Goal: Information Seeking & Learning: Compare options

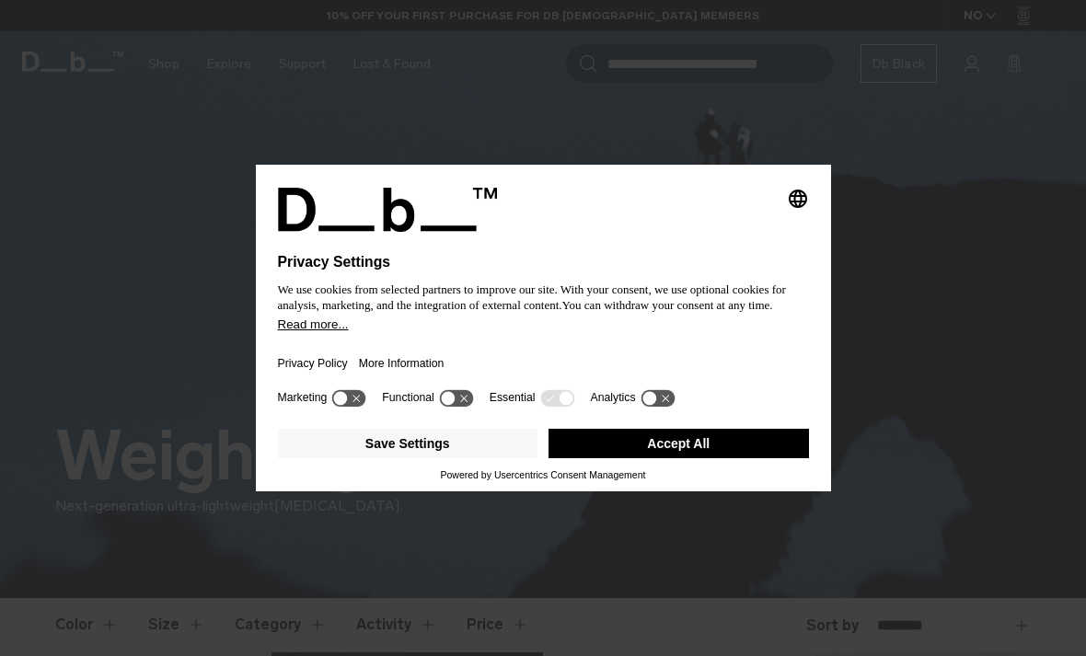
click at [452, 445] on button "Save Settings" at bounding box center [408, 443] width 260 height 29
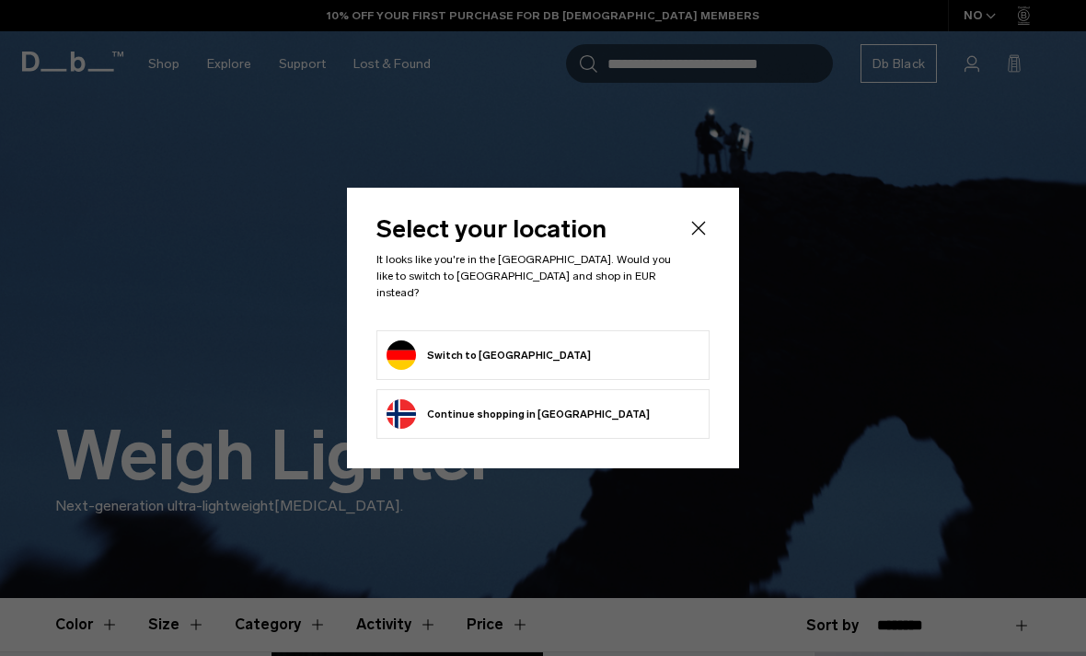
click at [597, 345] on form "Switch to Germany" at bounding box center [543, 355] width 313 height 29
click at [480, 347] on button "Switch to Germany" at bounding box center [489, 355] width 204 height 29
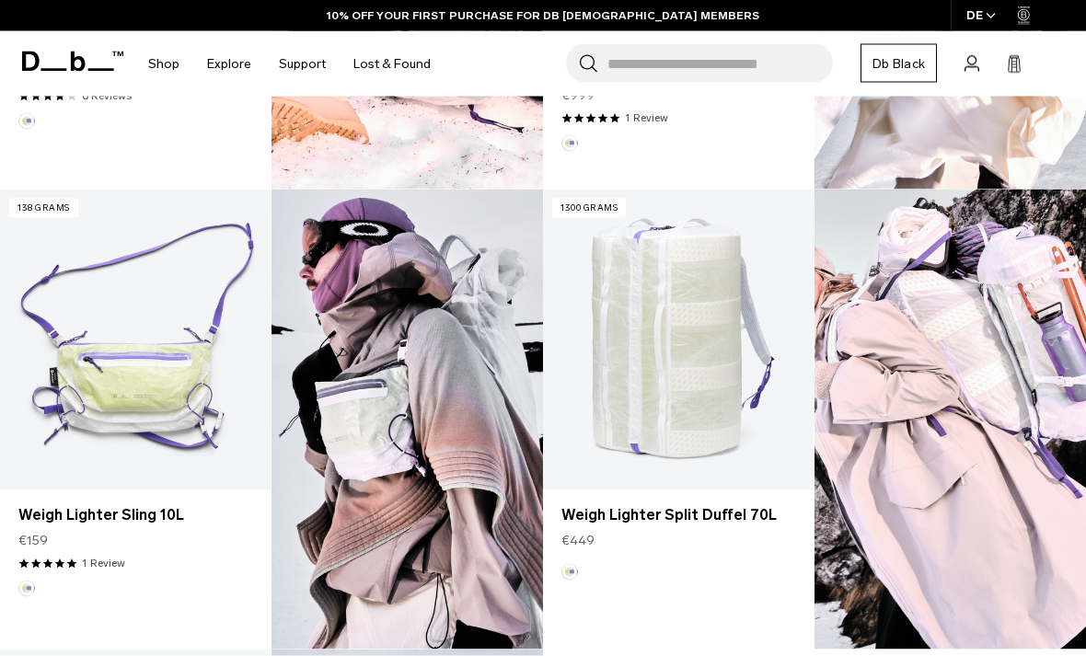
scroll to position [925, 0]
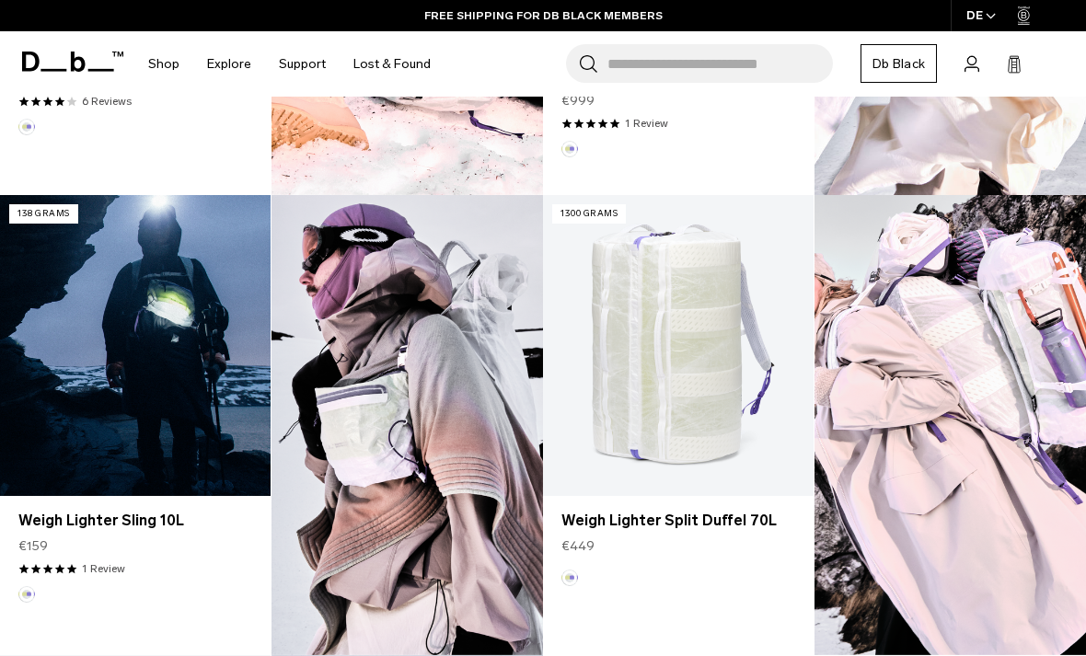
click at [200, 387] on link "Weigh Lighter Sling 10L" at bounding box center [135, 345] width 271 height 301
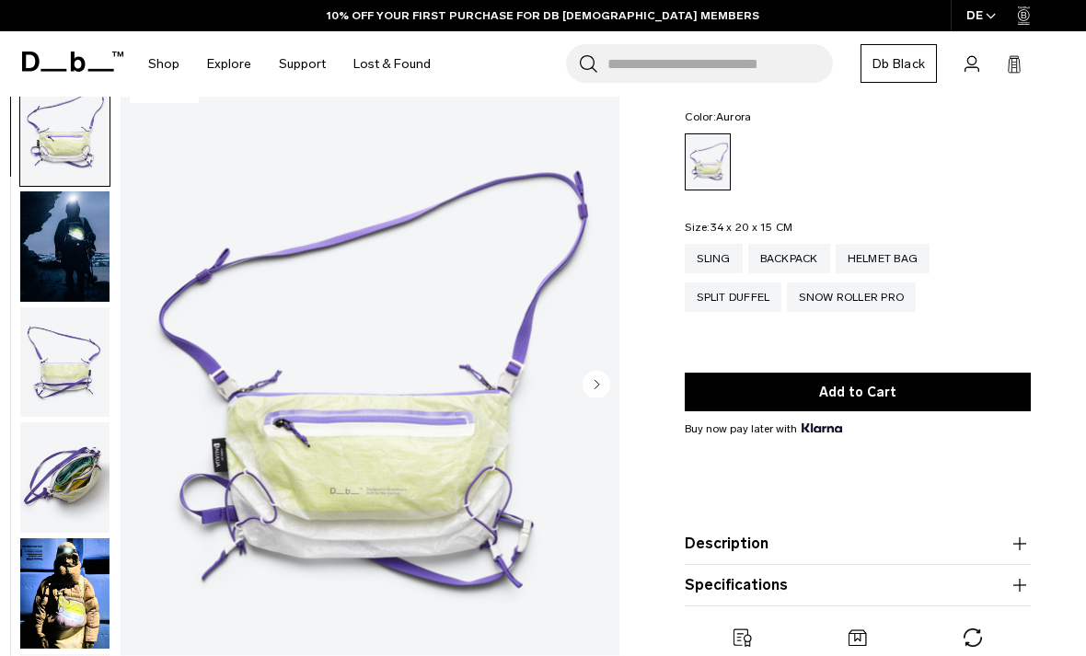
scroll to position [94, 0]
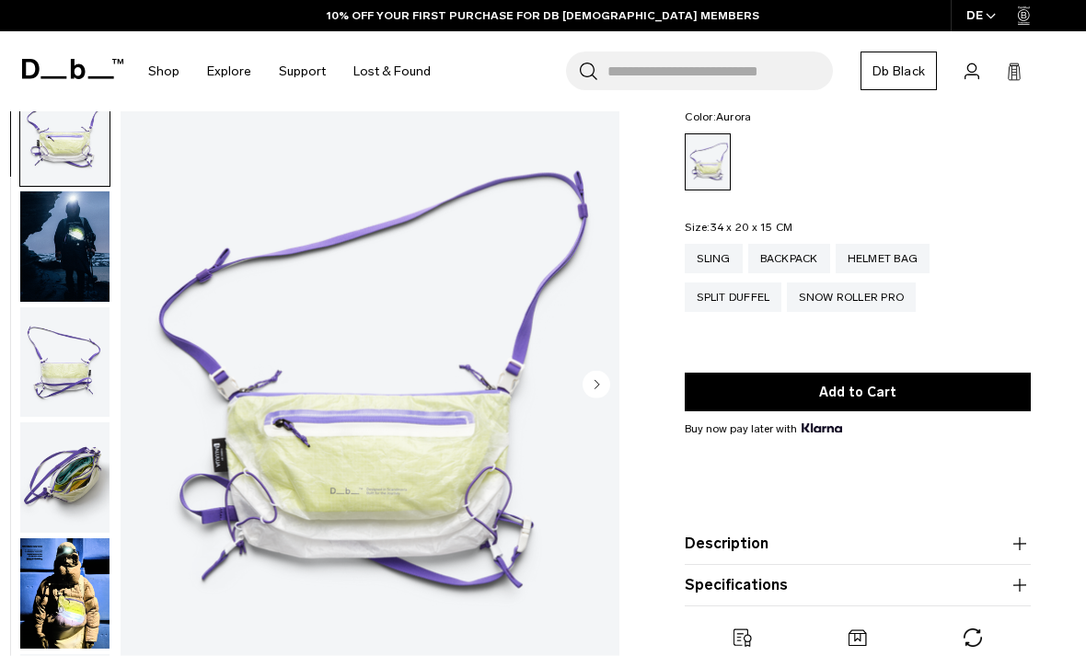
click at [598, 388] on circle "Next slide" at bounding box center [597, 385] width 28 height 28
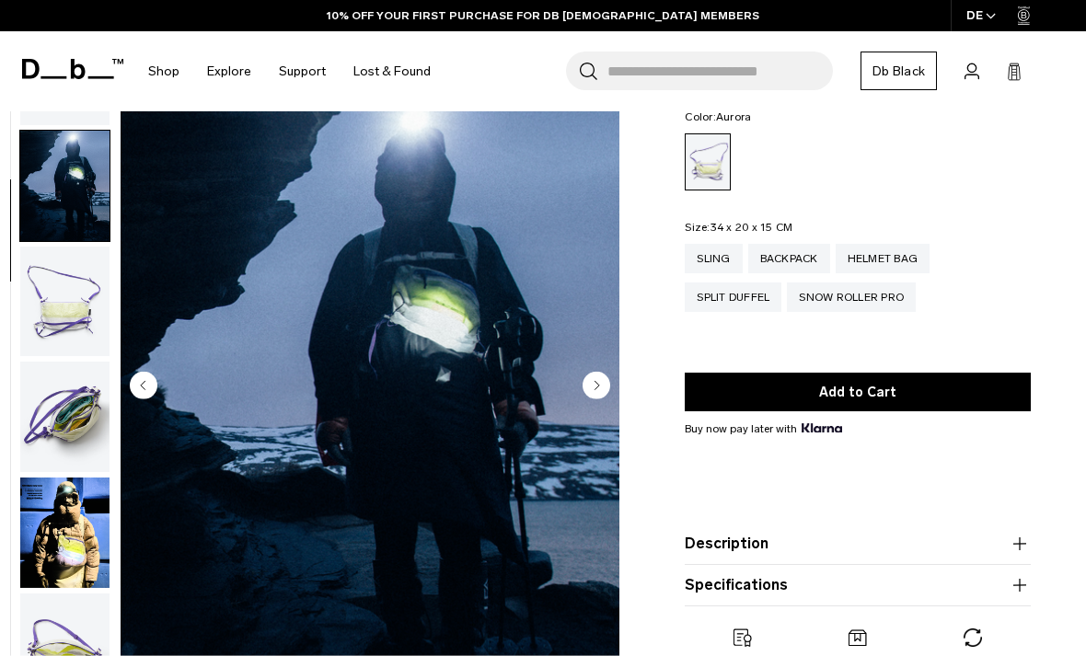
scroll to position [74, 0]
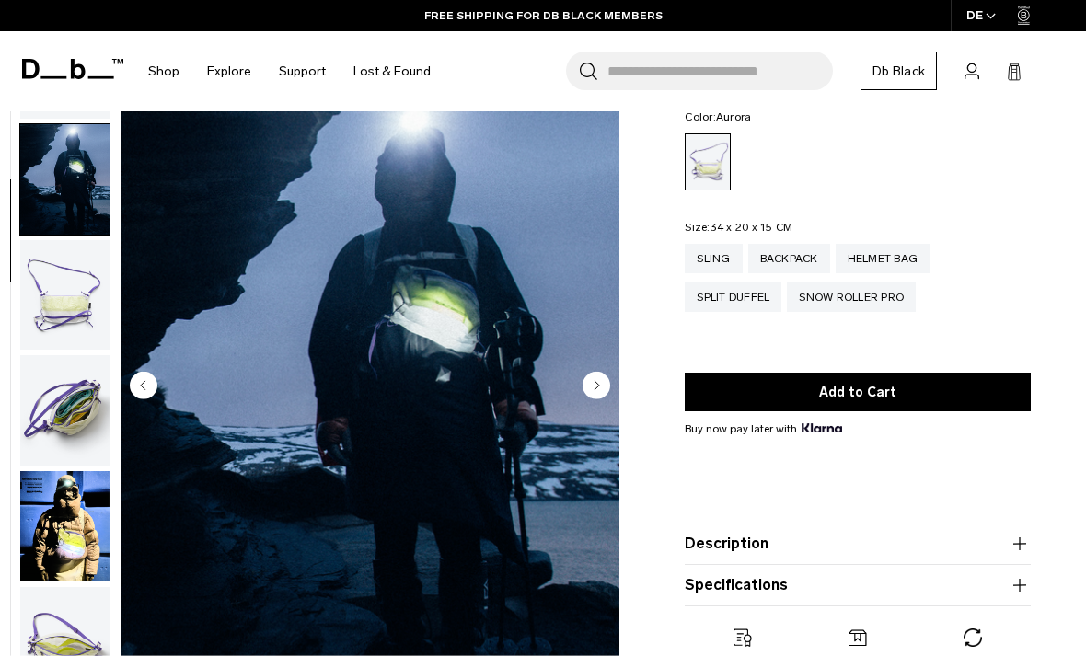
click at [596, 392] on circle "Next slide" at bounding box center [597, 385] width 28 height 28
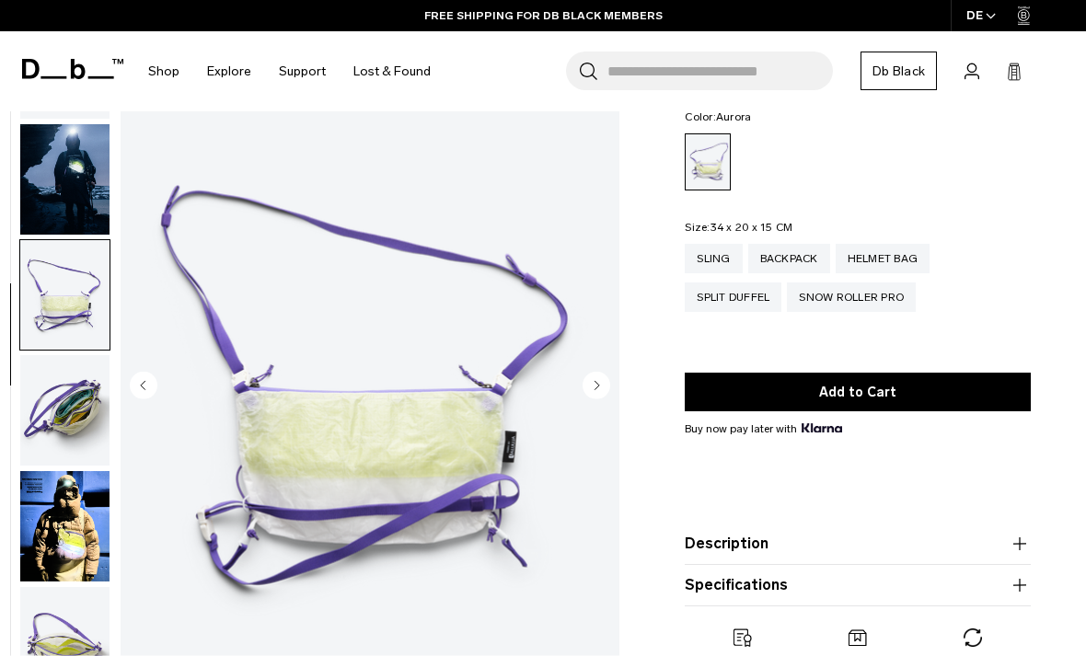
scroll to position [75, 0]
click at [597, 387] on icon "Next slide" at bounding box center [597, 385] width 5 height 8
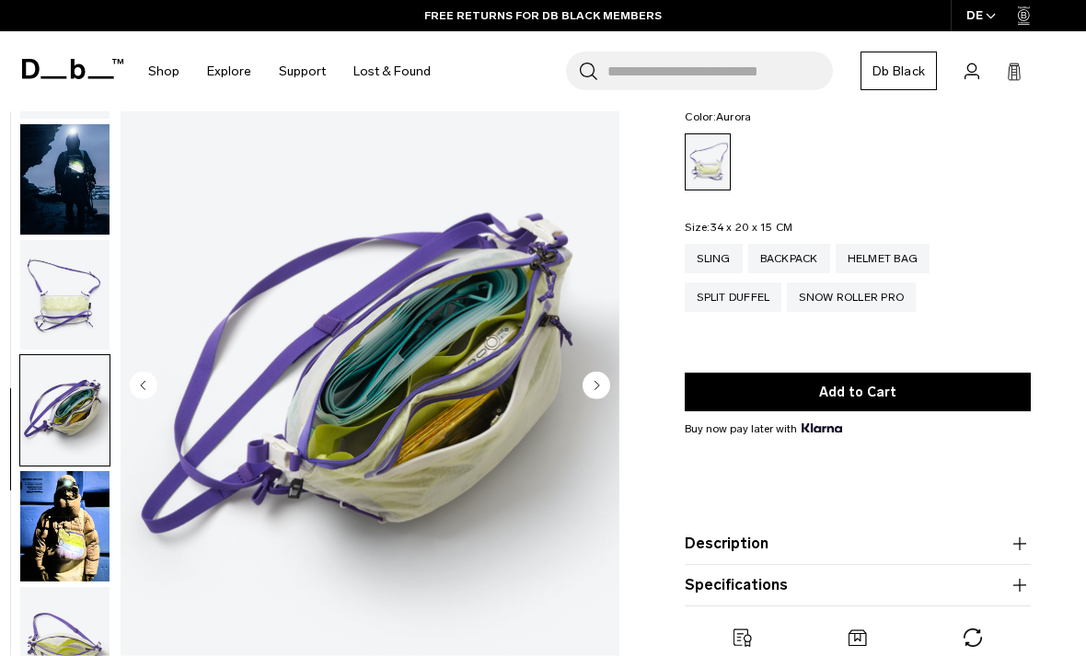
click at [601, 387] on circle "Next slide" at bounding box center [597, 385] width 28 height 28
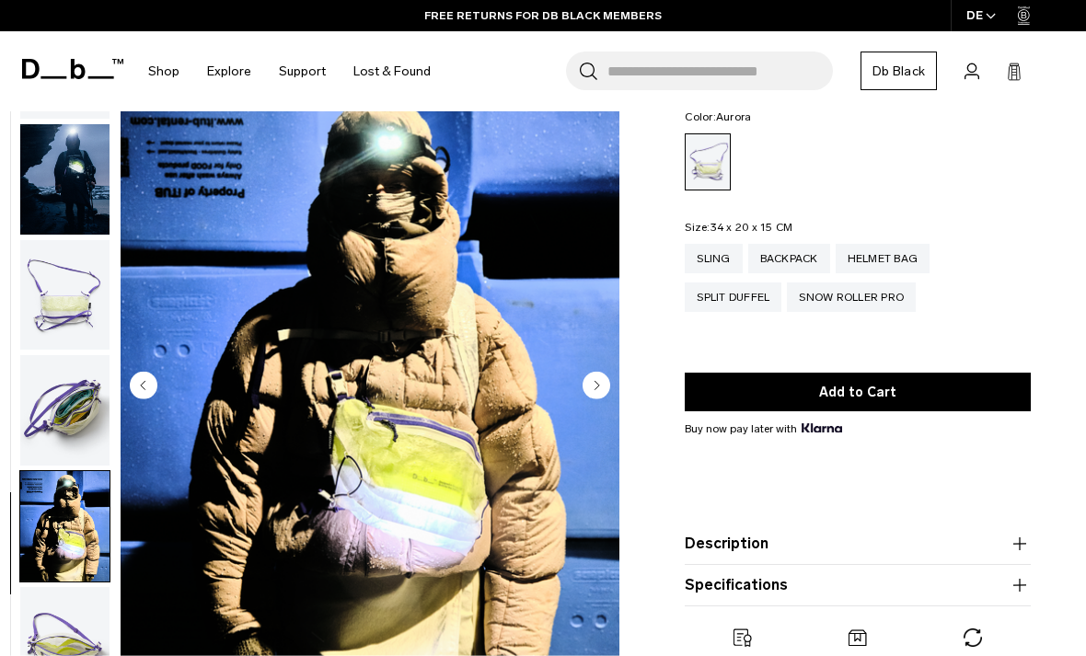
click at [601, 387] on circle "Next slide" at bounding box center [597, 385] width 28 height 28
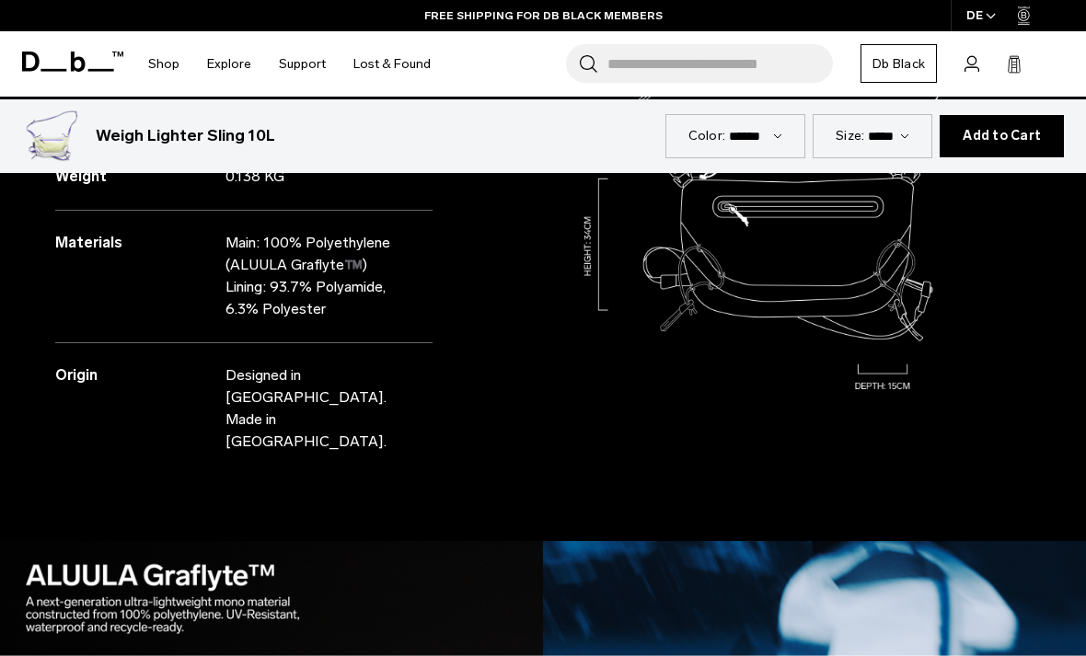
scroll to position [1875, 0]
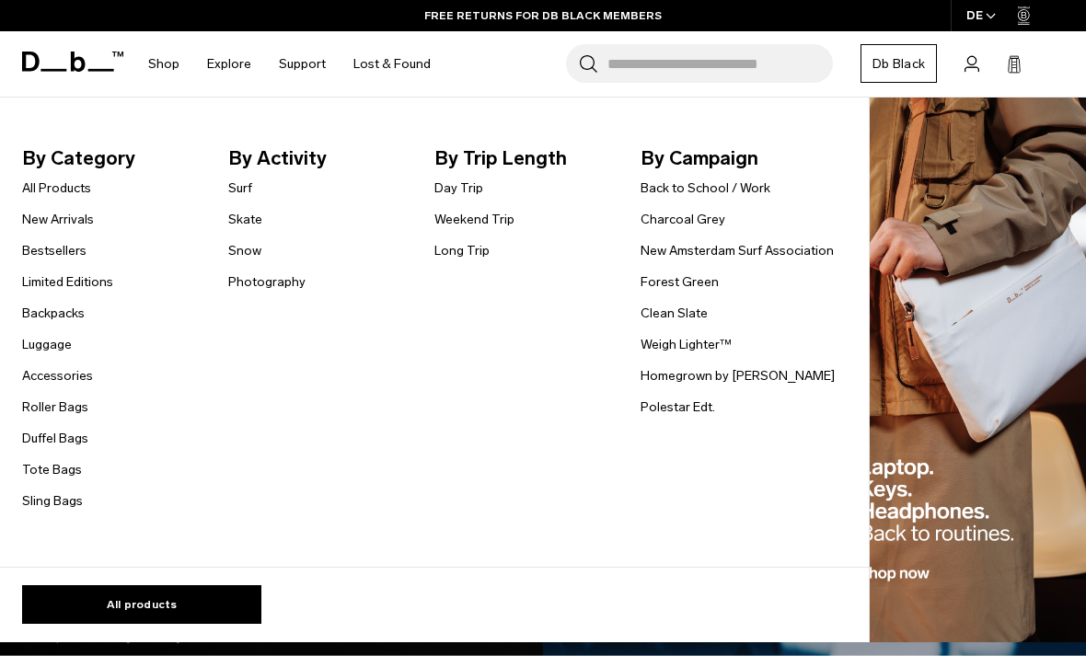
click at [975, 347] on img "Main Navigation" at bounding box center [978, 371] width 216 height 546
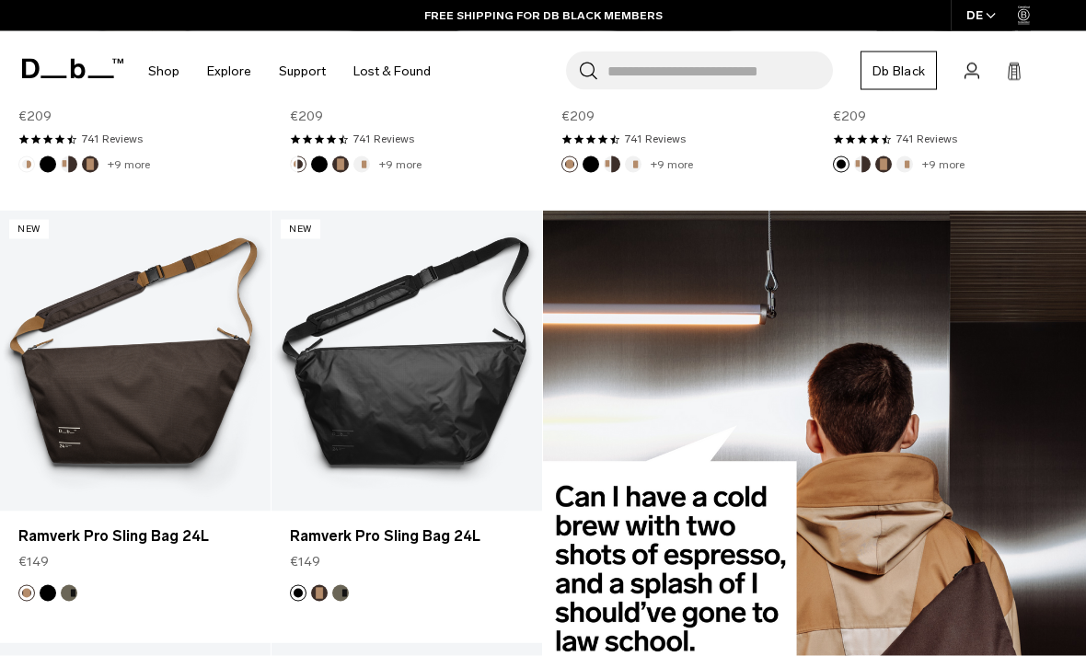
scroll to position [646, 0]
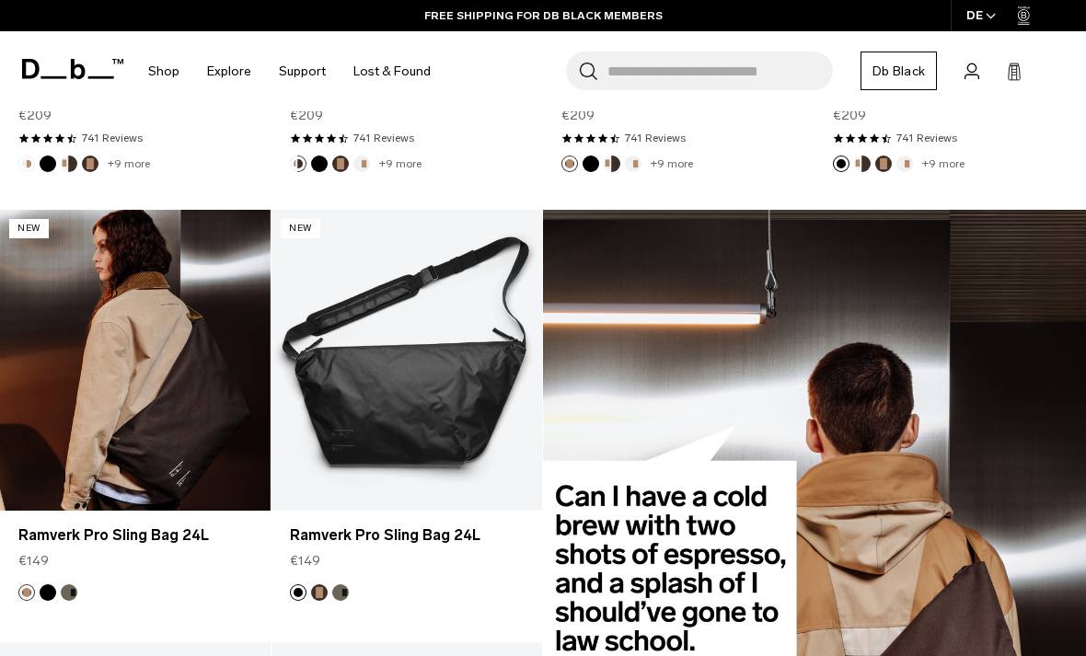
click at [191, 333] on link "Ramverk Pro Sling Bag 24L" at bounding box center [135, 360] width 271 height 301
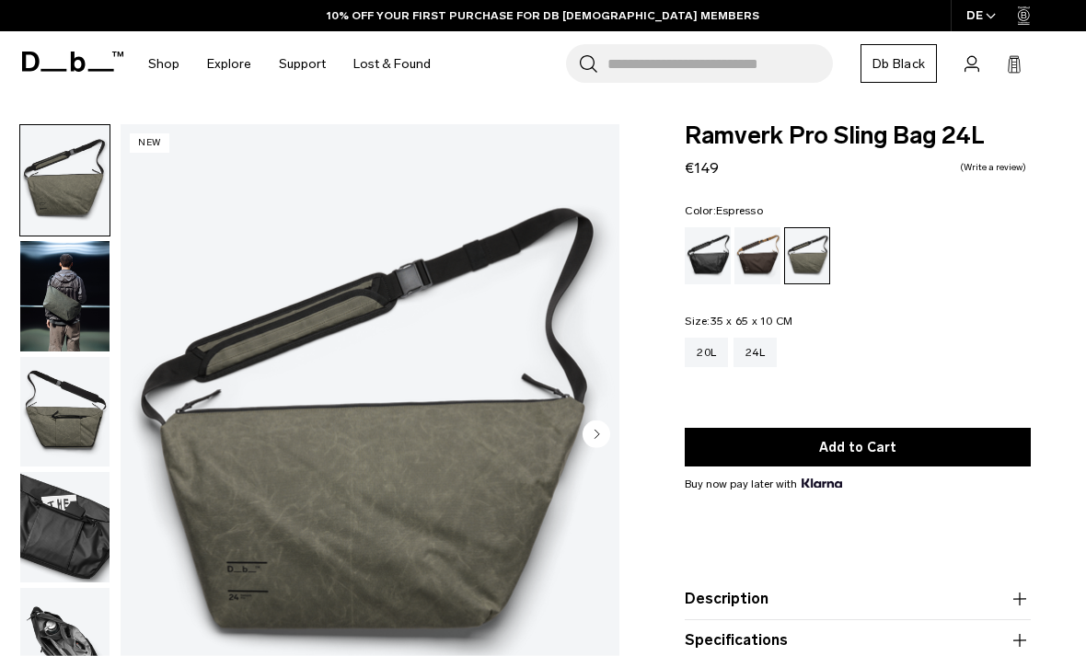
click at [754, 256] on div "Espresso" at bounding box center [757, 255] width 47 height 57
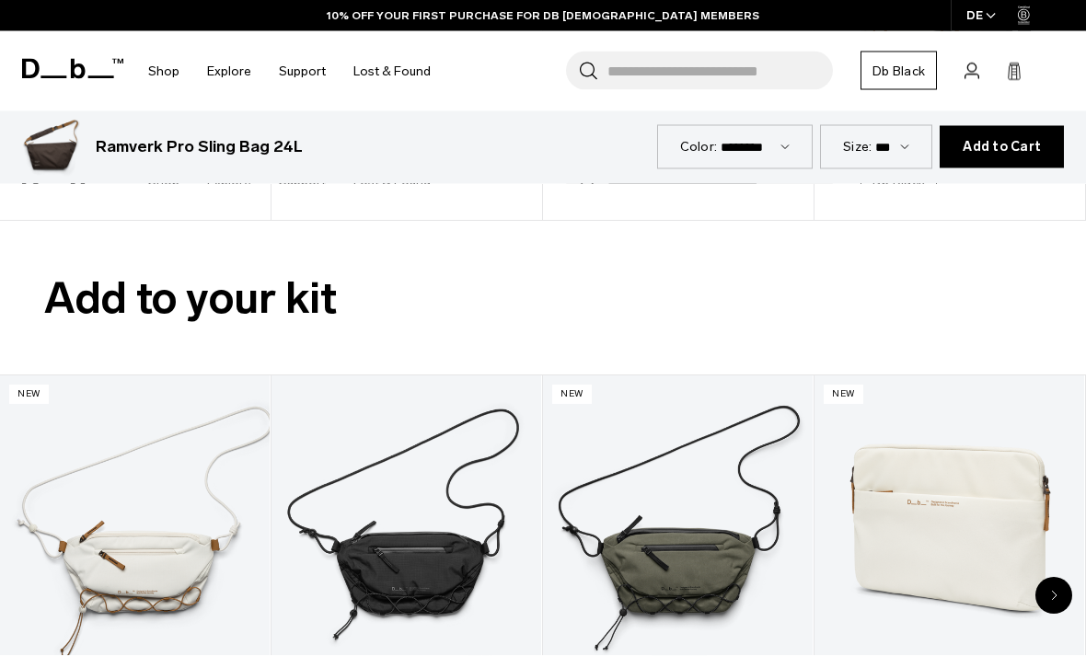
scroll to position [3323, 0]
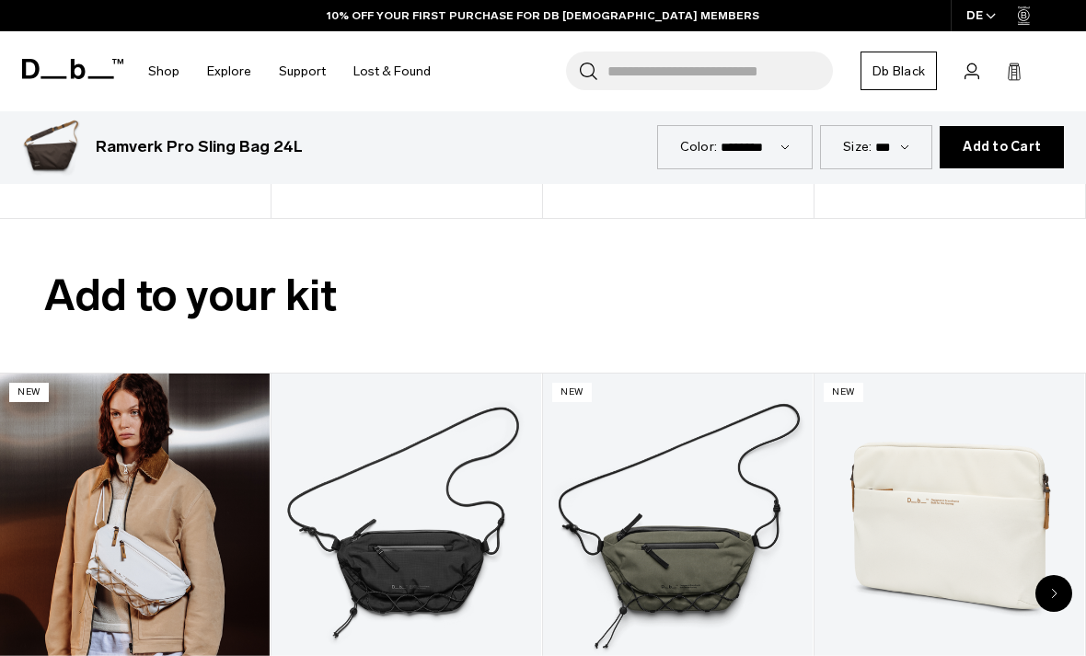
click at [199, 486] on link "Roamer Pro Sling Bag 6L" at bounding box center [135, 524] width 270 height 300
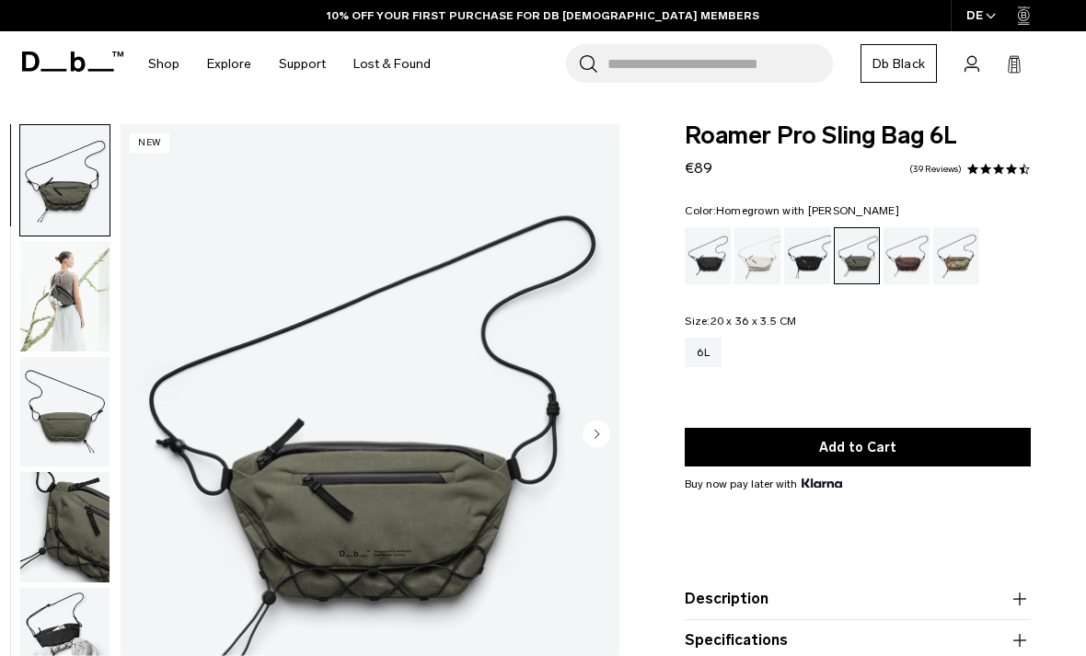
click at [906, 260] on div "Homegrown with Lu" at bounding box center [907, 255] width 47 height 57
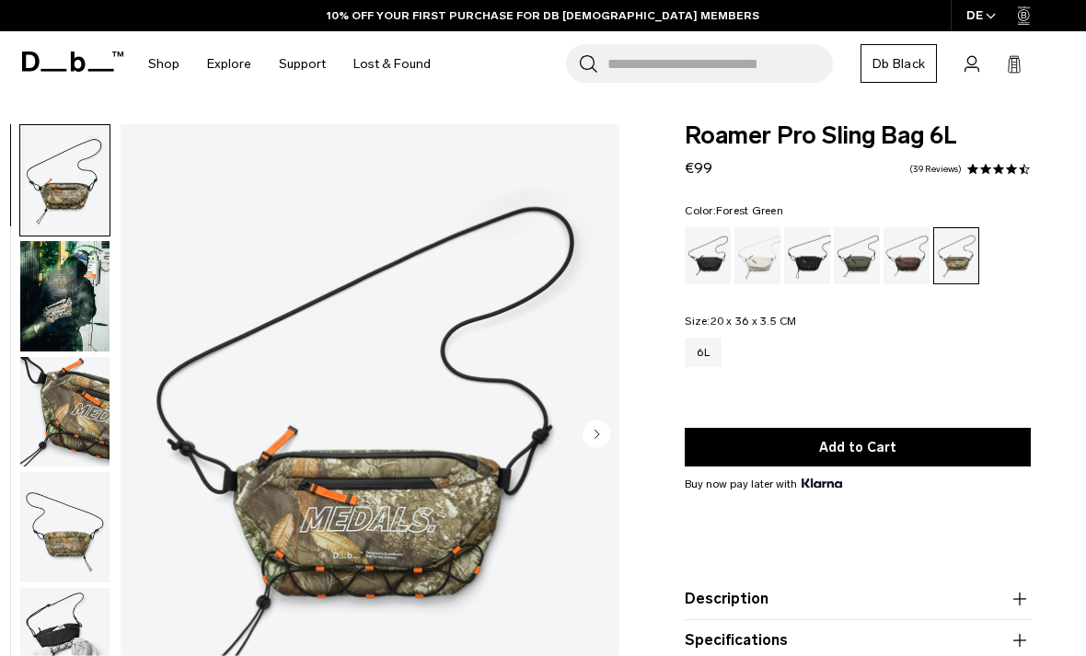
click at [855, 264] on div "Forest Green" at bounding box center [857, 255] width 47 height 57
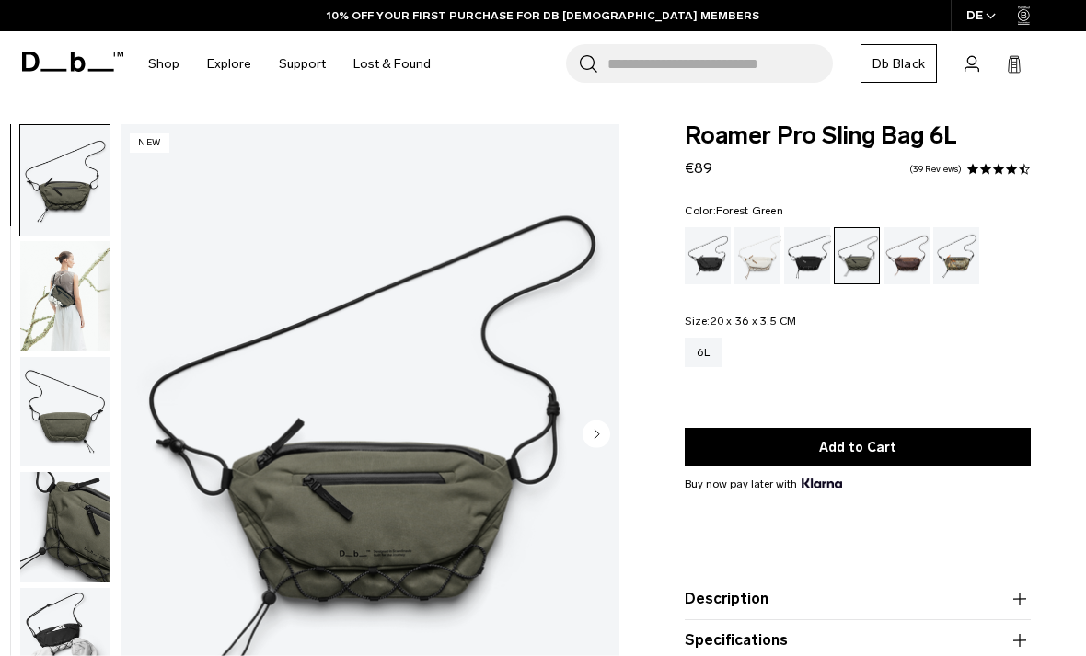
click at [598, 432] on circle "Next slide" at bounding box center [597, 435] width 28 height 28
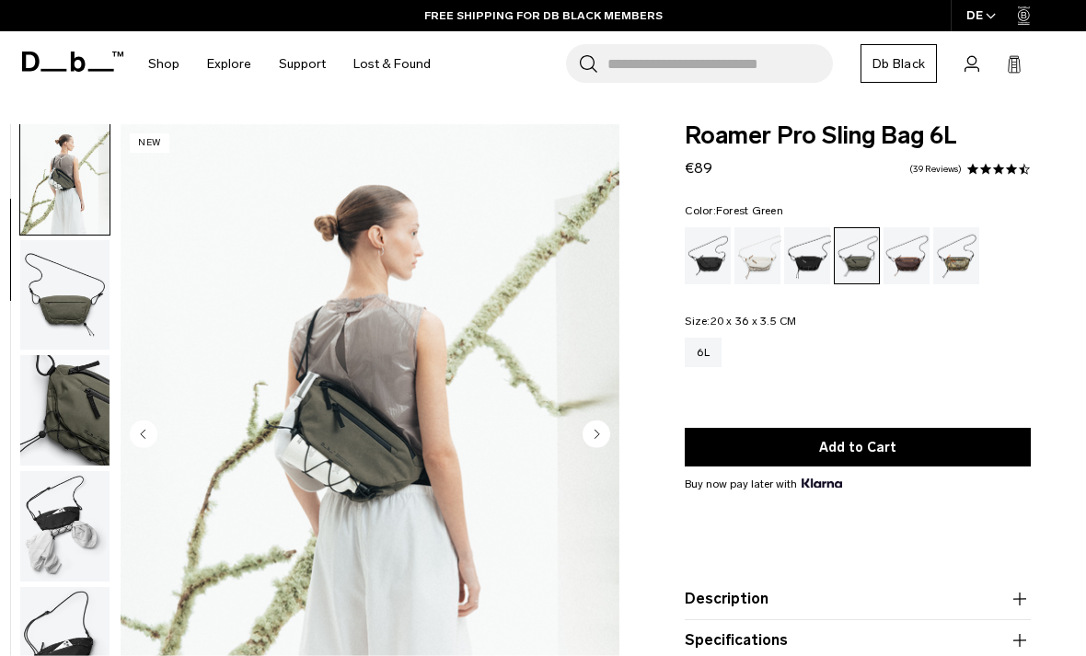
click at [592, 436] on circle "Next slide" at bounding box center [597, 434] width 28 height 28
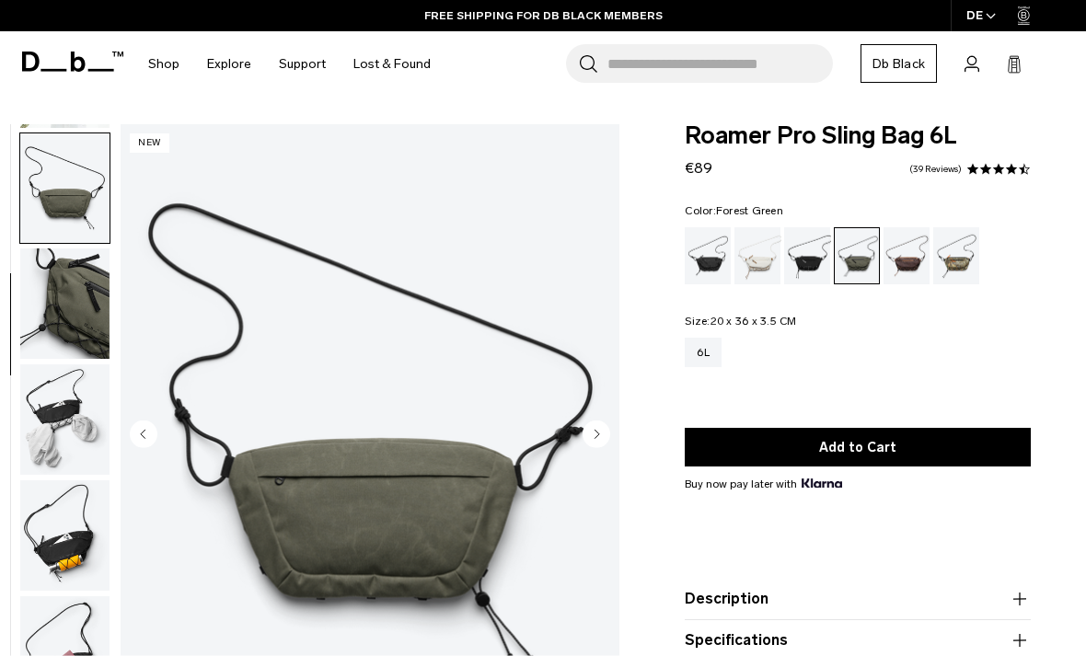
scroll to position [234, 0]
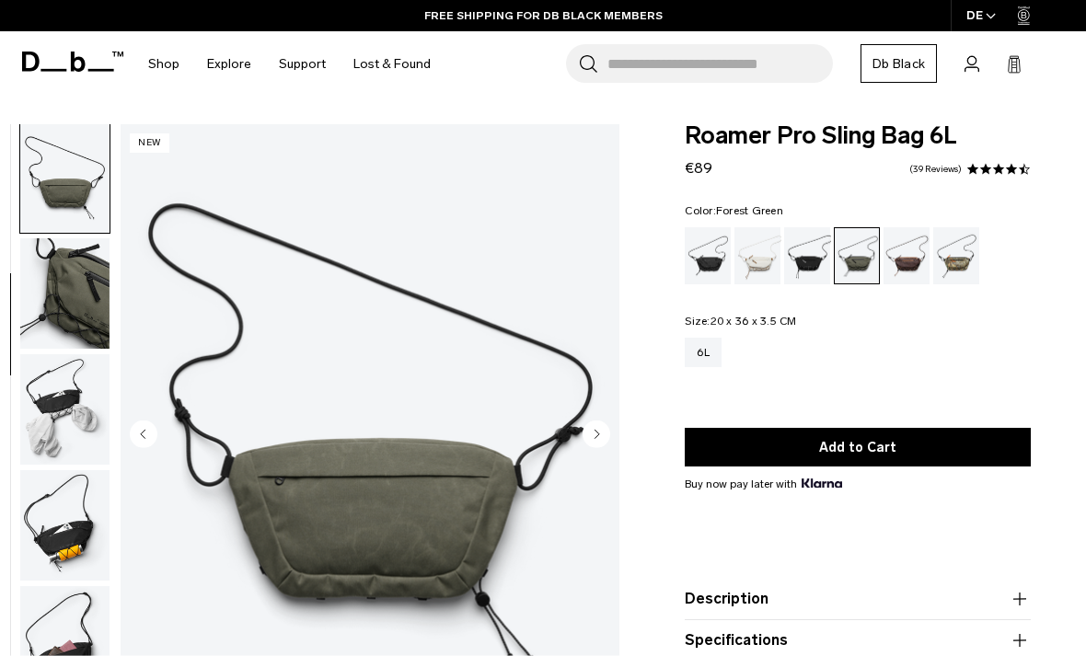
click at [595, 442] on circle "Next slide" at bounding box center [597, 434] width 28 height 28
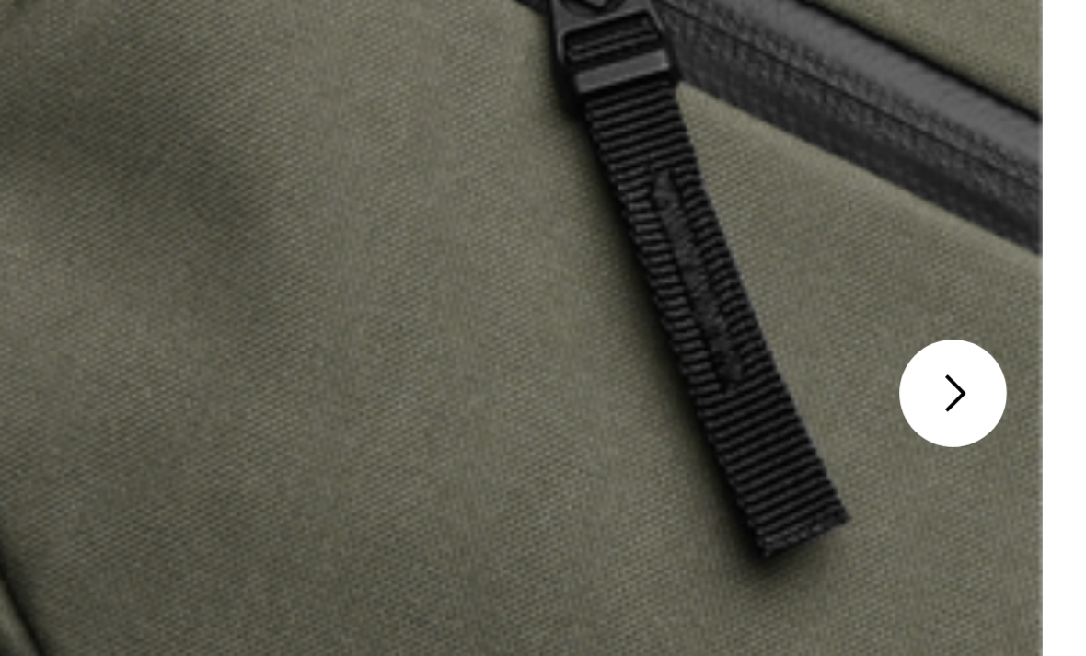
scroll to position [35, 0]
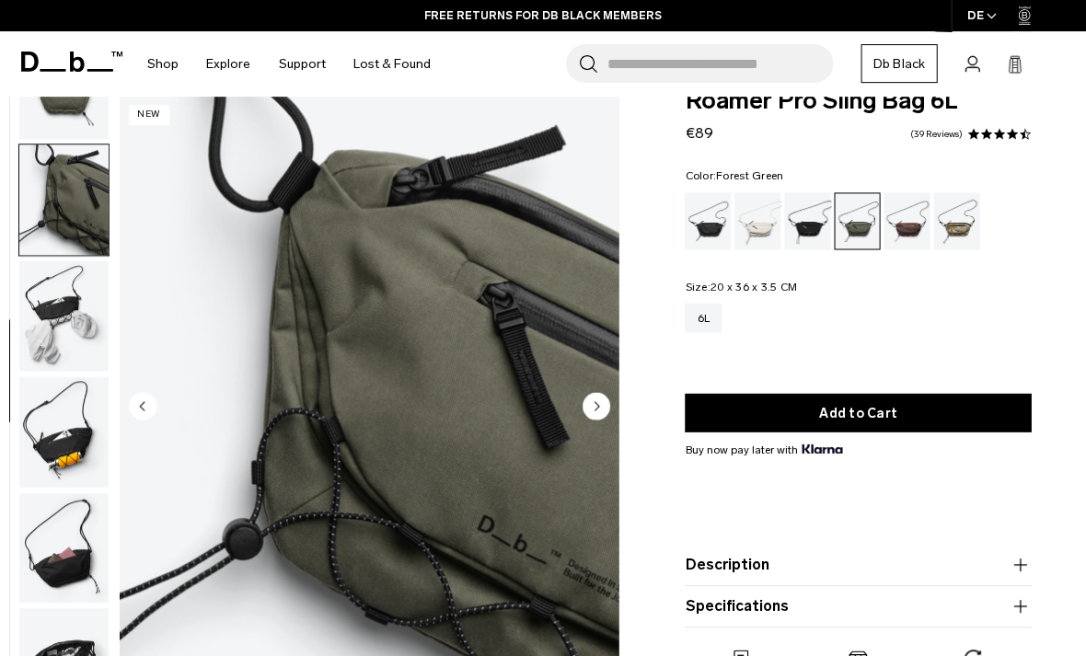
click at [590, 399] on circle "Next slide" at bounding box center [597, 405] width 28 height 28
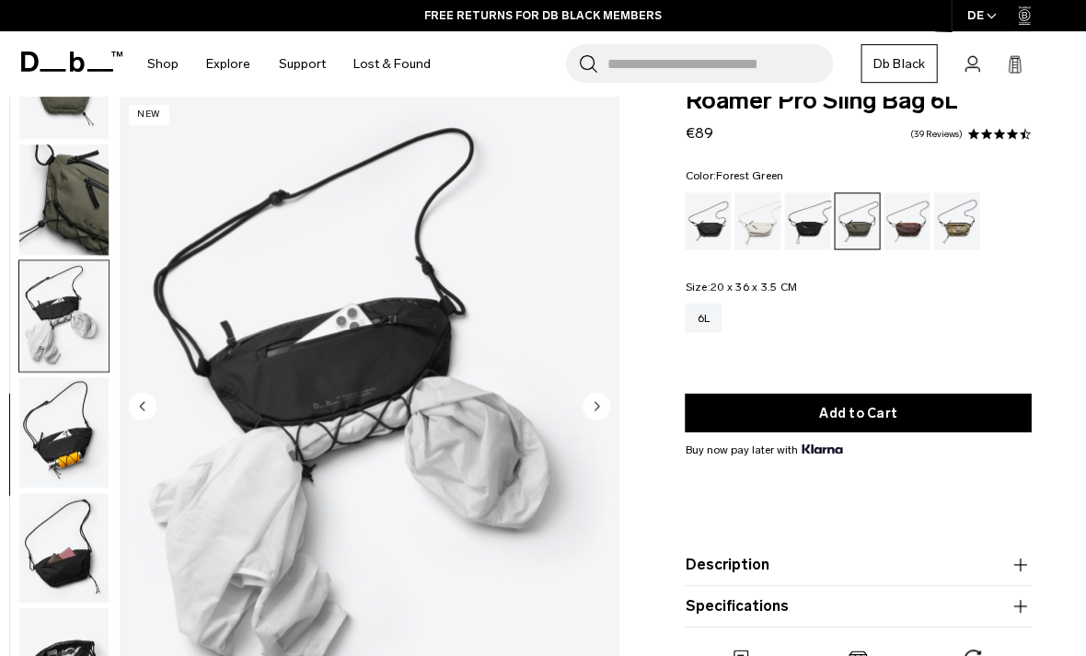
click at [587, 400] on circle "Next slide" at bounding box center [597, 405] width 28 height 28
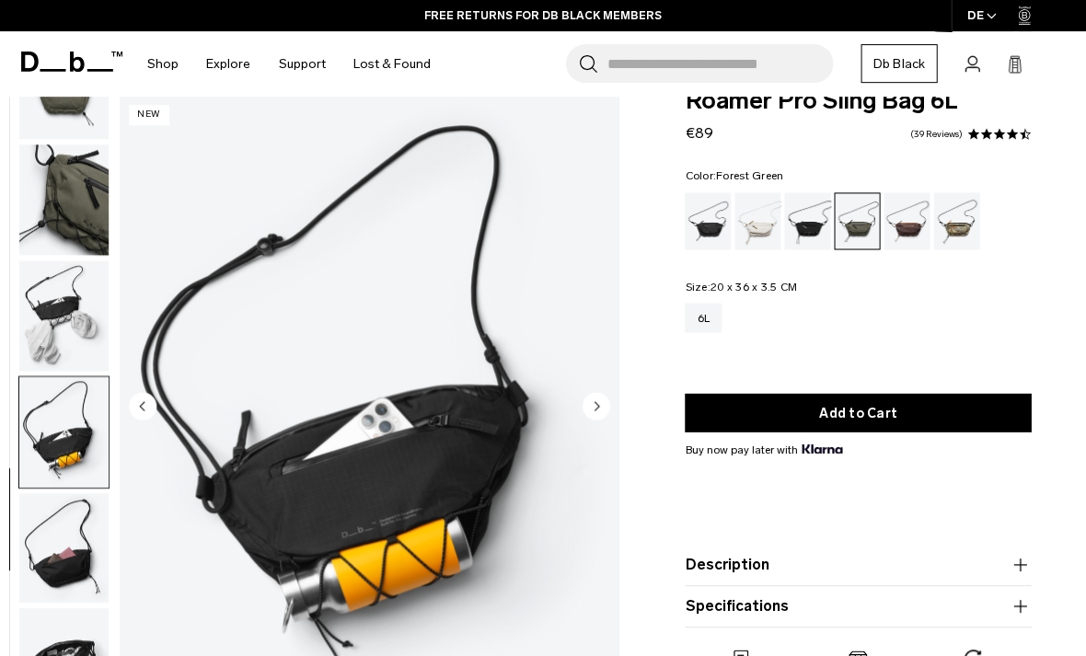
click at [594, 408] on circle "Next slide" at bounding box center [597, 405] width 28 height 28
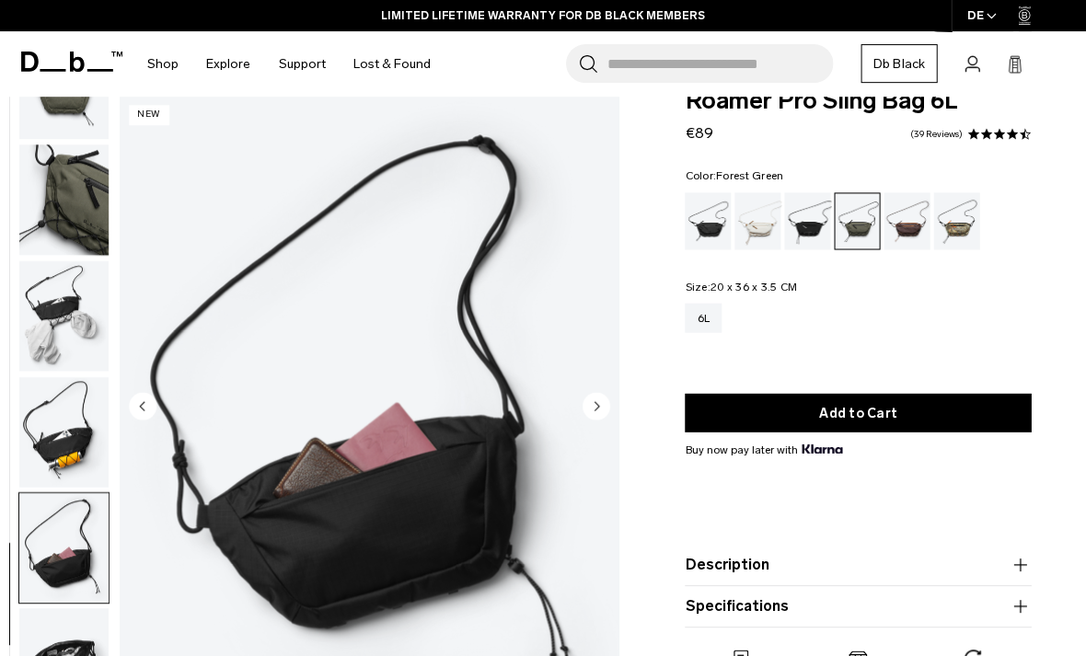
click at [595, 410] on icon "Next slide" at bounding box center [597, 405] width 5 height 8
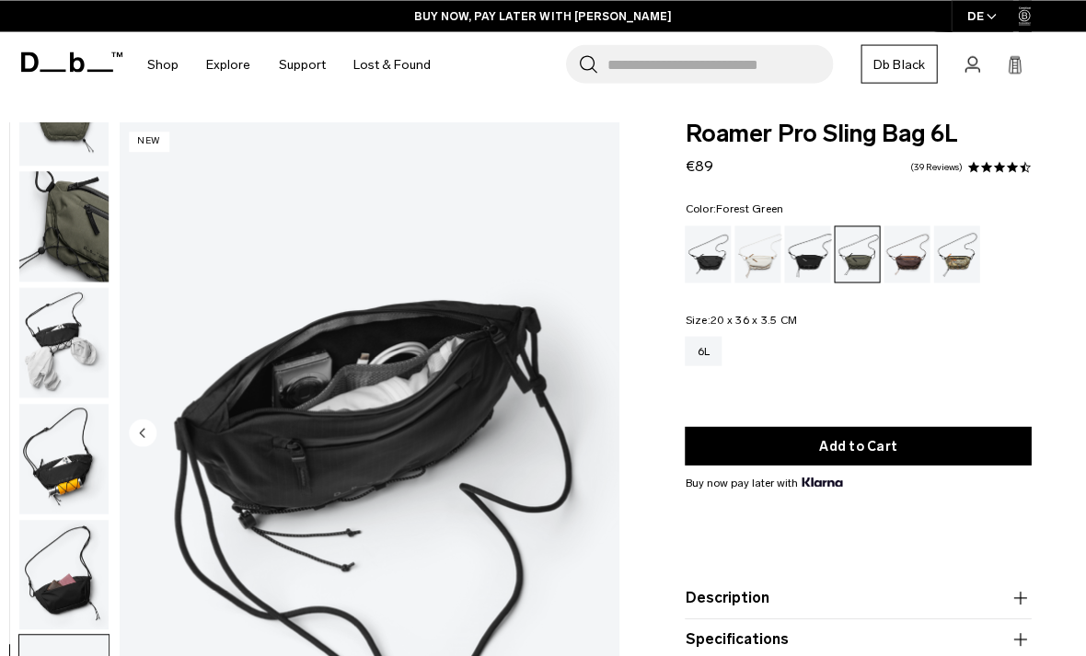
scroll to position [0, 0]
